Goal: Find specific page/section: Find specific page/section

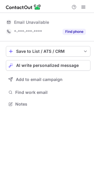
scroll to position [100, 94]
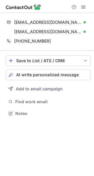
scroll to position [109, 94]
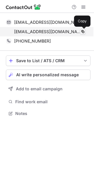
click at [85, 32] on span at bounding box center [82, 31] width 5 height 5
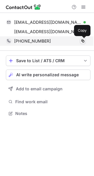
click at [82, 41] on span at bounding box center [82, 41] width 5 height 5
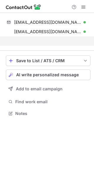
scroll to position [100, 94]
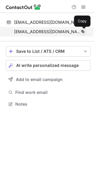
click at [84, 31] on span at bounding box center [82, 31] width 5 height 5
